Goal: Task Accomplishment & Management: Complete application form

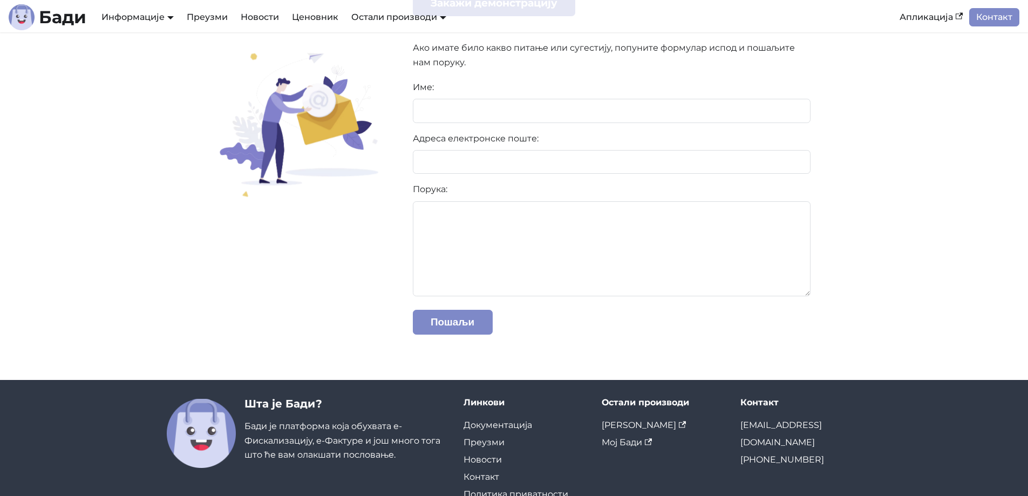
scroll to position [162, 0]
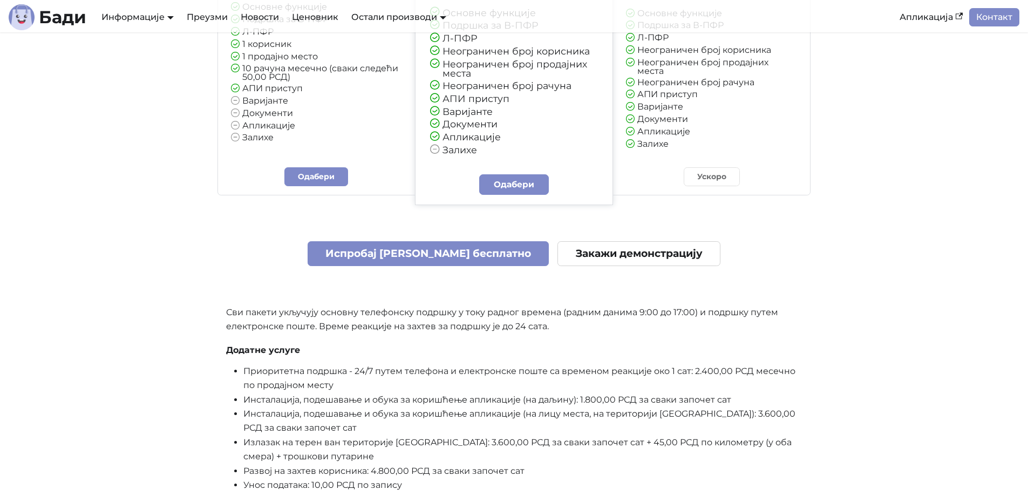
scroll to position [2590, 0]
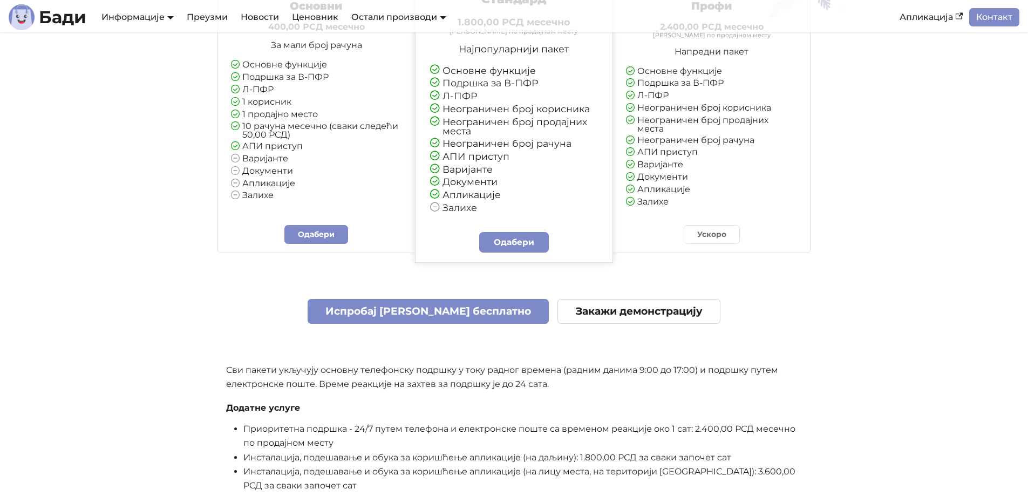
click at [725, 185] on li "Апликације" at bounding box center [711, 190] width 171 height 10
click at [524, 241] on link "Одабери" at bounding box center [514, 242] width 70 height 21
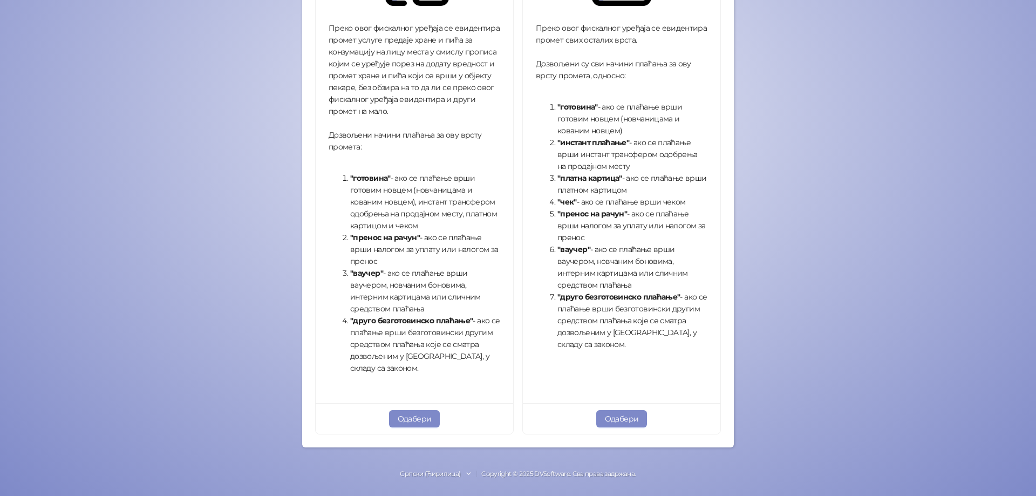
scroll to position [289, 0]
click at [632, 417] on button "Одабери" at bounding box center [621, 418] width 51 height 17
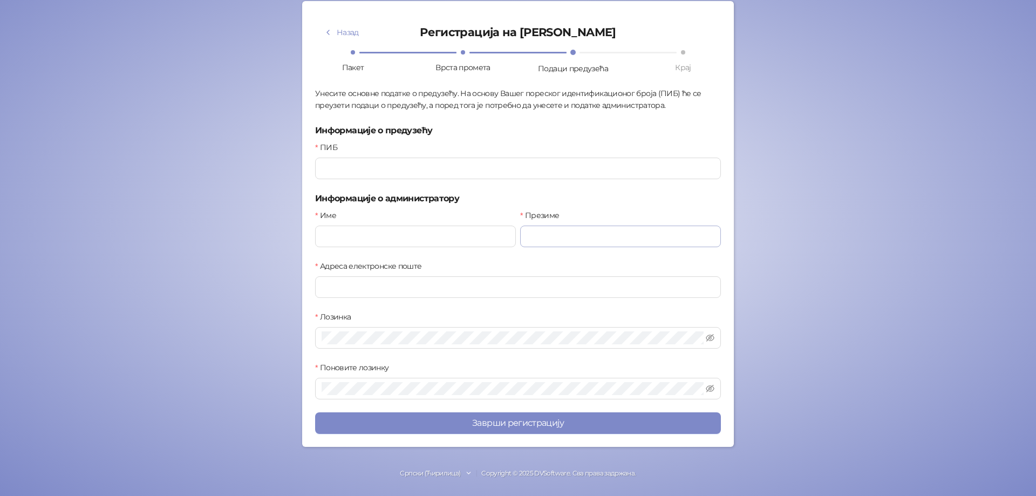
scroll to position [62, 0]
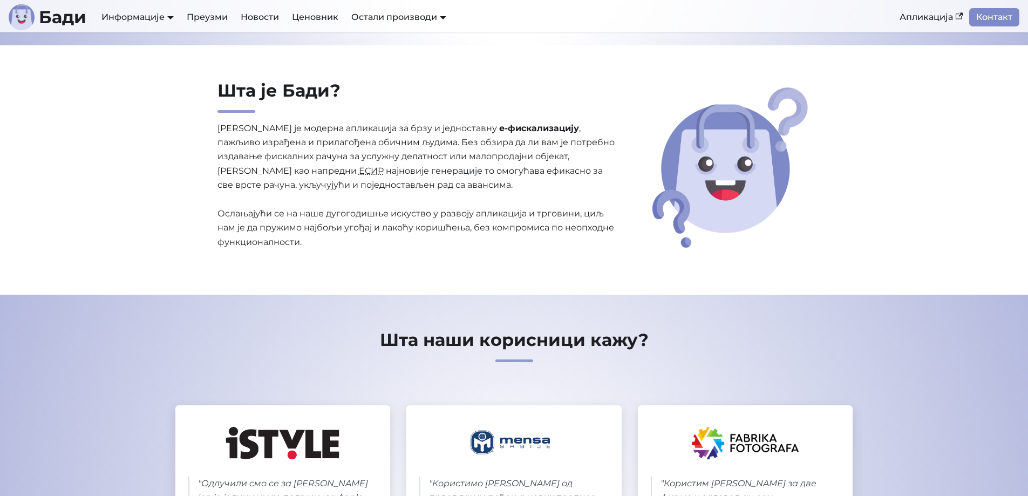
scroll to position [216, 0]
